Goal: Transaction & Acquisition: Purchase product/service

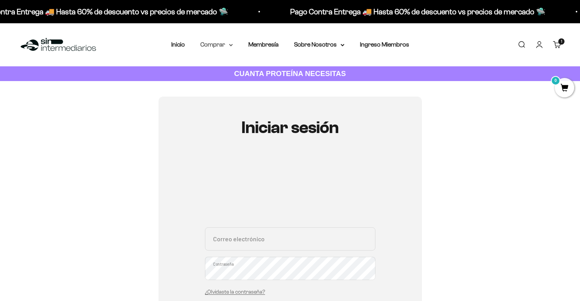
click at [229, 45] on summary "Comprar" at bounding box center [216, 45] width 33 height 10
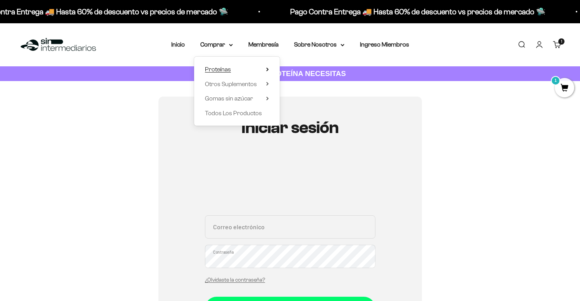
click at [226, 71] on span "Proteínas" at bounding box center [218, 69] width 26 height 7
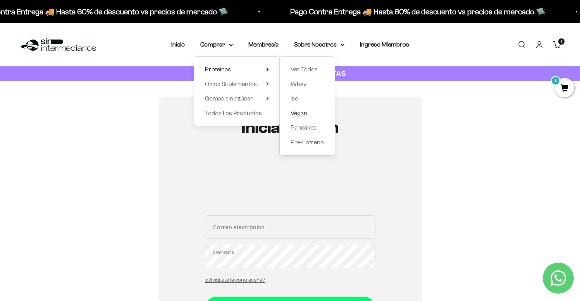
click at [300, 110] on span "Vegan" at bounding box center [299, 113] width 17 height 7
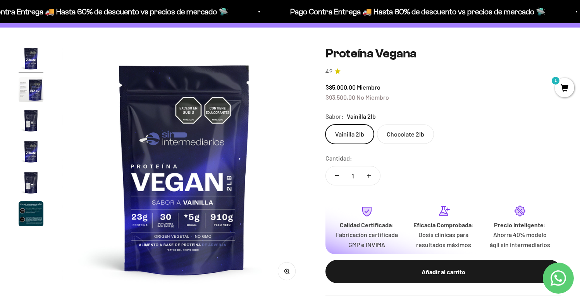
scroll to position [38, 0]
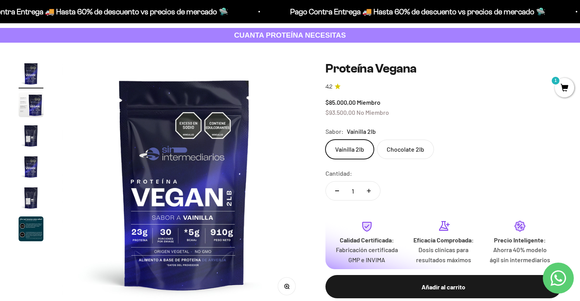
click at [406, 153] on label "Chocolate 2lb" at bounding box center [405, 149] width 57 height 19
click at [326, 140] on input "Chocolate 2lb" at bounding box center [325, 139] width 0 height 0
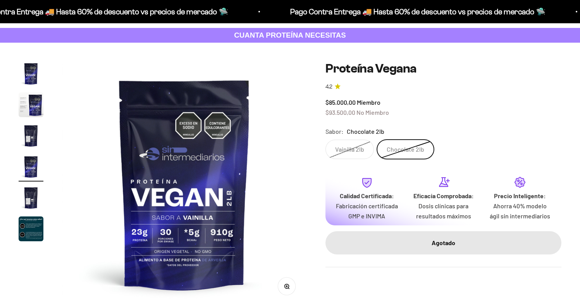
scroll to position [0, 763]
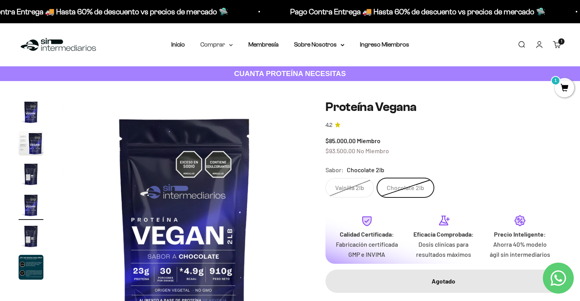
click at [218, 45] on summary "Comprar" at bounding box center [216, 45] width 33 height 10
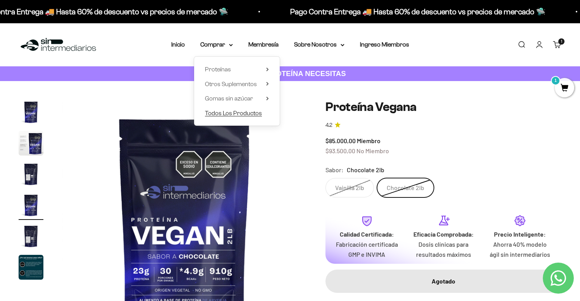
click at [224, 115] on span "Todos Los Productos" at bounding box center [233, 113] width 57 height 7
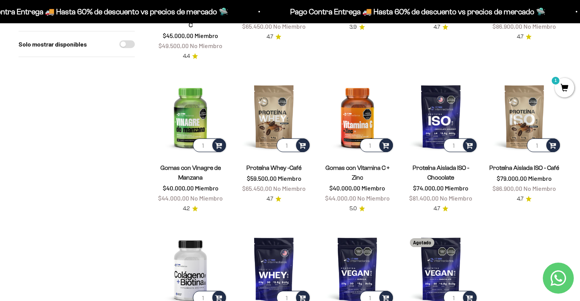
scroll to position [525, 0]
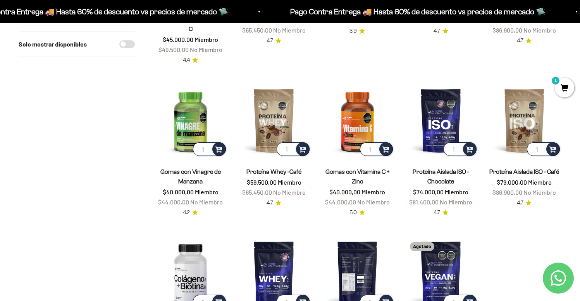
click at [364, 236] on img at bounding box center [358, 273] width 74 height 74
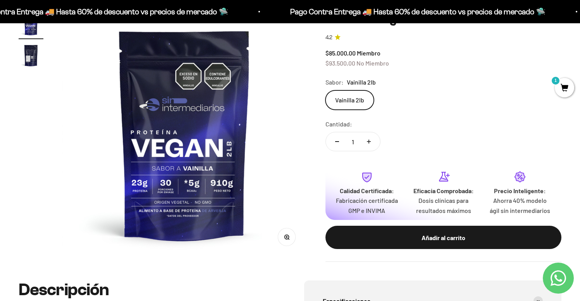
scroll to position [98, 0]
